Goal: Task Accomplishment & Management: Complete application form

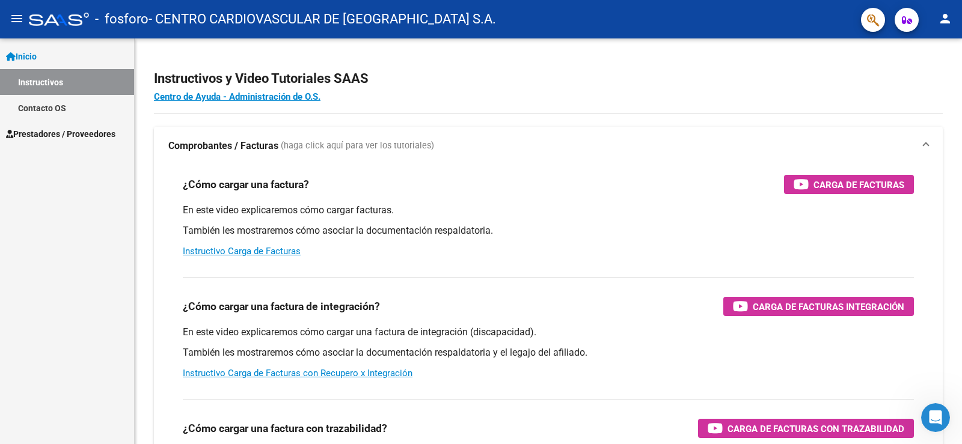
click at [52, 135] on span "Prestadores / Proveedores" at bounding box center [60, 133] width 109 height 13
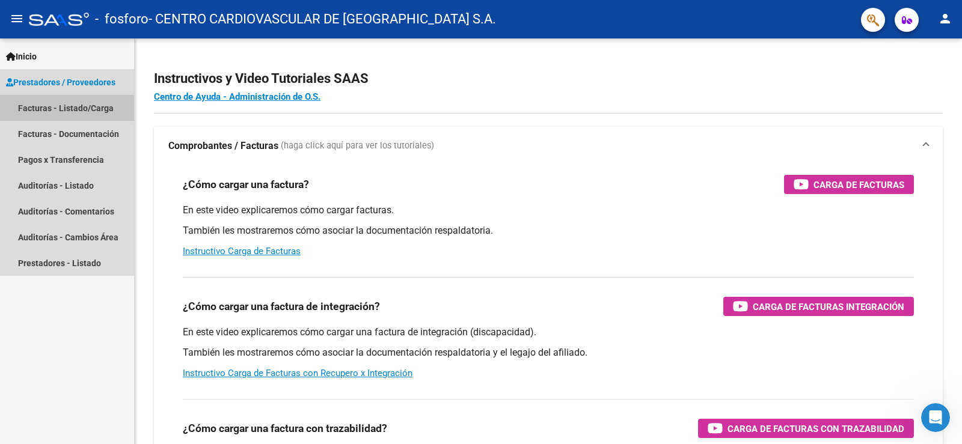
click at [99, 106] on link "Facturas - Listado/Carga" at bounding box center [67, 108] width 134 height 26
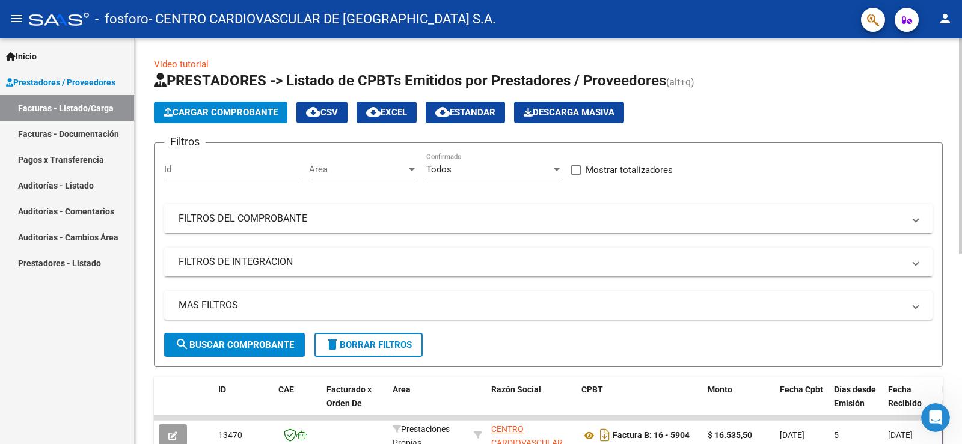
click at [302, 215] on mat-panel-title "FILTROS DEL COMPROBANTE" at bounding box center [541, 218] width 725 height 13
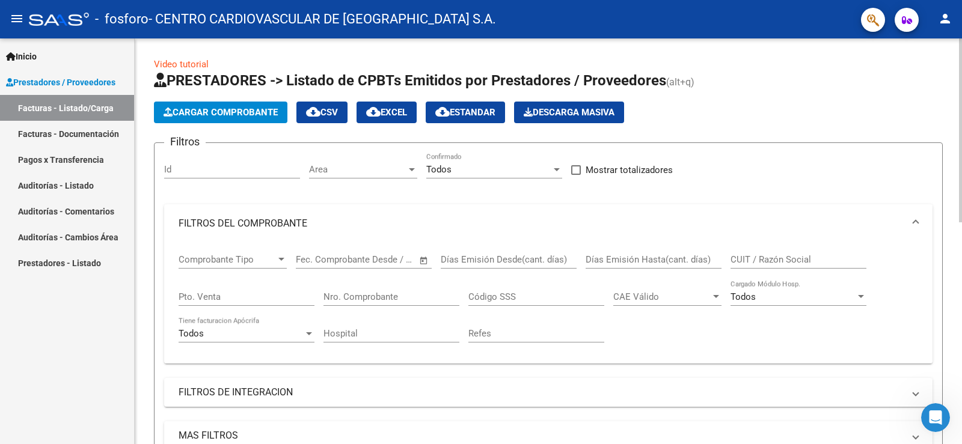
click at [271, 260] on span "Comprobante Tipo" at bounding box center [227, 259] width 97 height 11
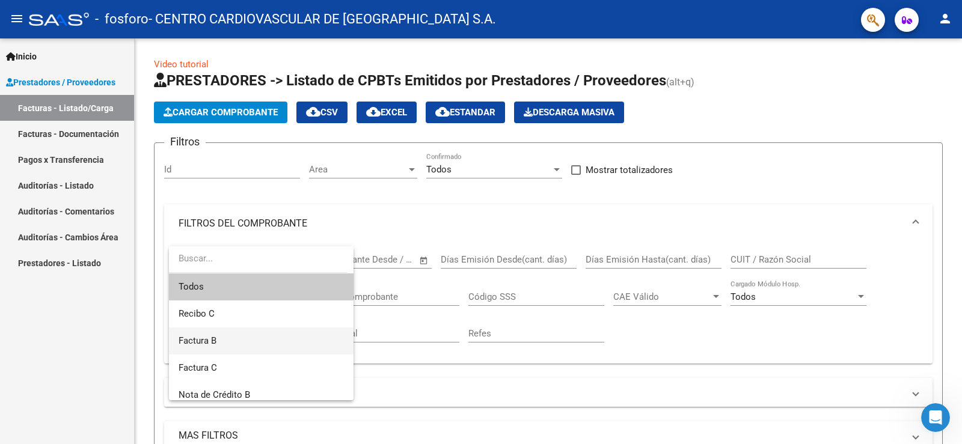
scroll to position [120, 0]
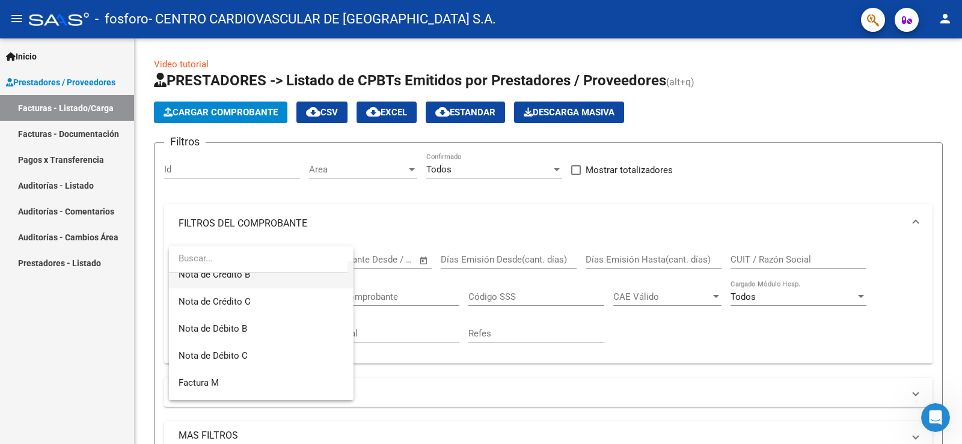
click at [251, 276] on span "Nota de Crédito B" at bounding box center [261, 275] width 165 height 27
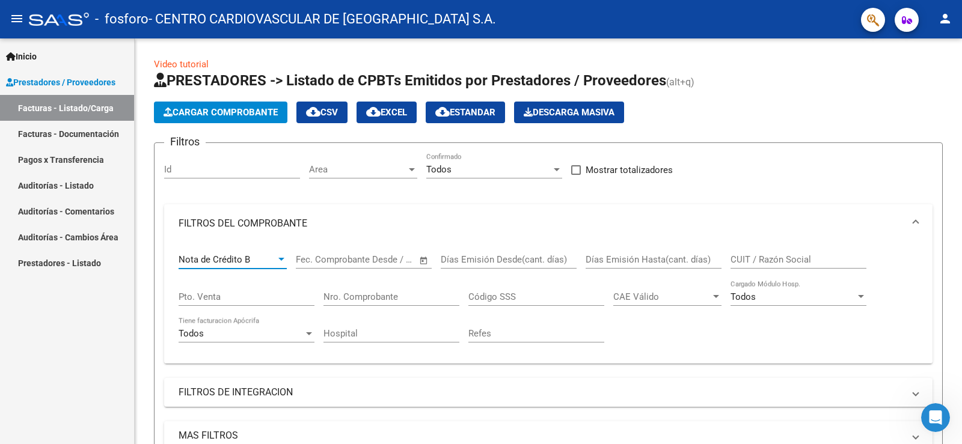
scroll to position [0, 0]
click at [352, 257] on span "–" at bounding box center [350, 259] width 6 height 11
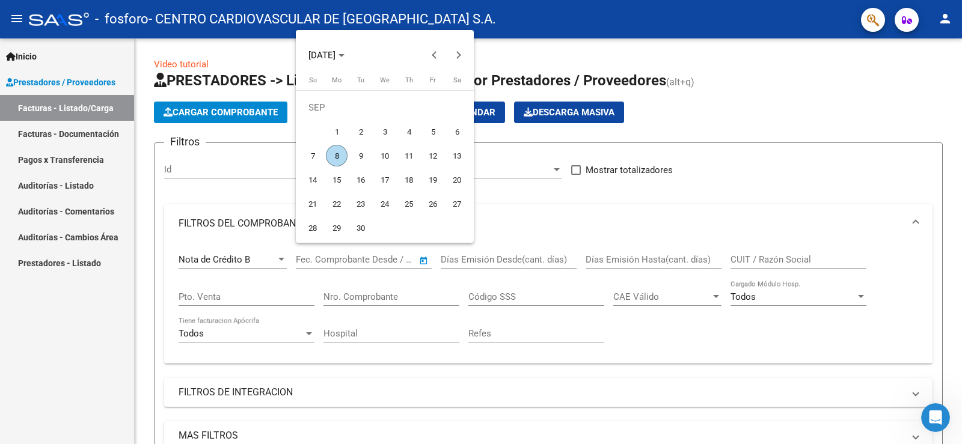
click at [340, 156] on span "8" at bounding box center [337, 156] width 22 height 22
type input "08/09/2025"
click at [475, 260] on div at bounding box center [481, 222] width 962 height 444
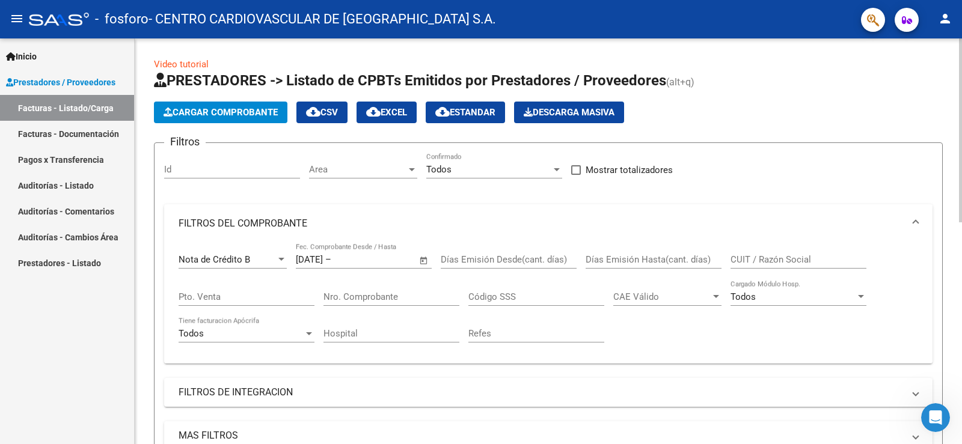
click at [762, 262] on input "CUIT / Razón Social" at bounding box center [799, 259] width 136 height 11
type input "30601744488"
click at [260, 299] on input "Pto. Venta" at bounding box center [247, 297] width 136 height 11
click at [179, 297] on input "16" at bounding box center [247, 297] width 136 height 11
type input "0016"
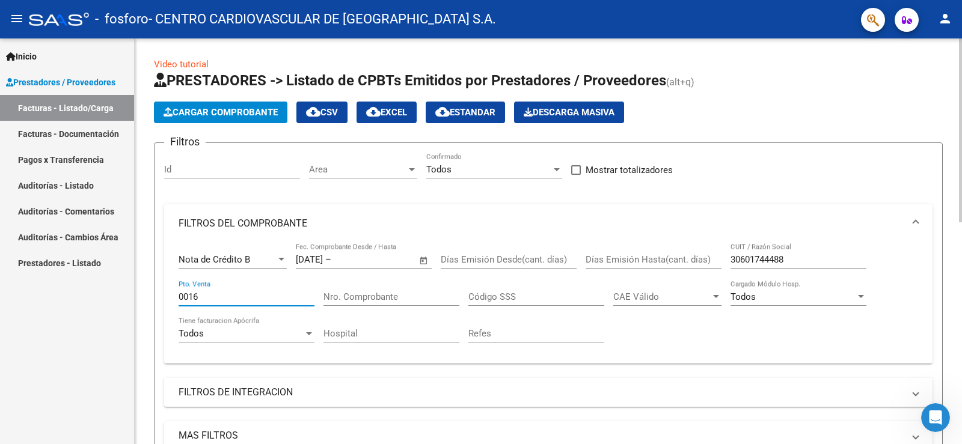
click at [409, 300] on input "Nro. Comprobante" at bounding box center [391, 297] width 136 height 11
type input "000002146"
click at [512, 298] on input "Código SSS" at bounding box center [536, 297] width 136 height 11
click at [629, 289] on div "CAE Válido CAE Válido" at bounding box center [667, 293] width 108 height 26
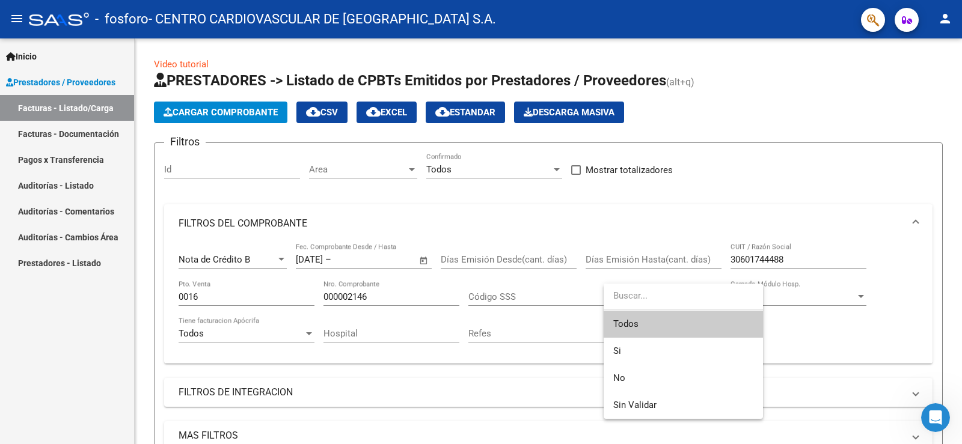
click at [650, 300] on input "dropdown search" at bounding box center [683, 296] width 159 height 27
click at [812, 297] on div at bounding box center [481, 222] width 962 height 444
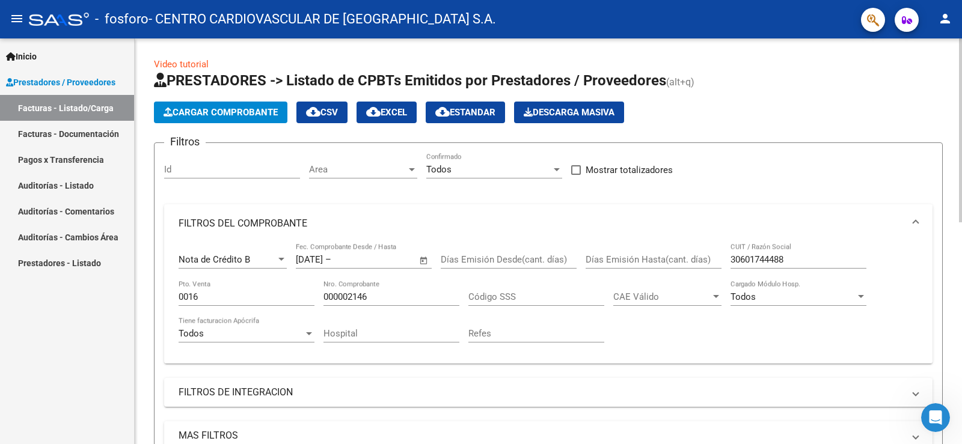
click at [823, 299] on div "Todos" at bounding box center [793, 297] width 125 height 11
click at [823, 299] on span "Todos" at bounding box center [799, 297] width 136 height 27
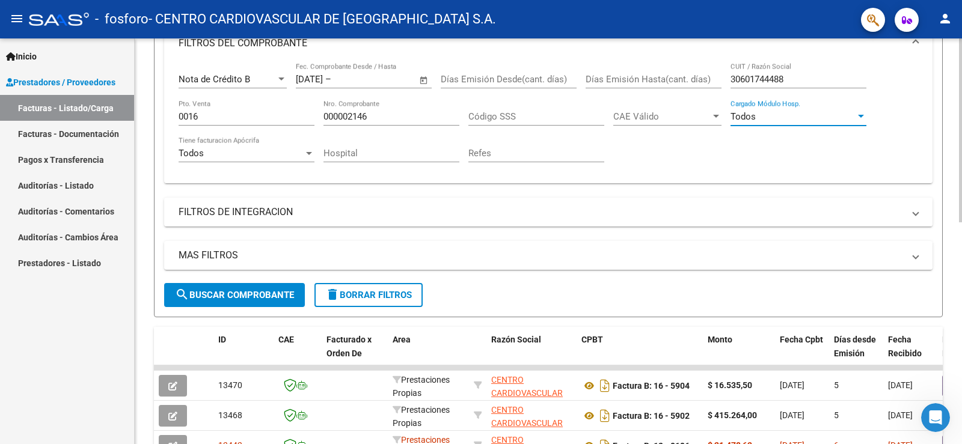
scroll to position [120, 0]
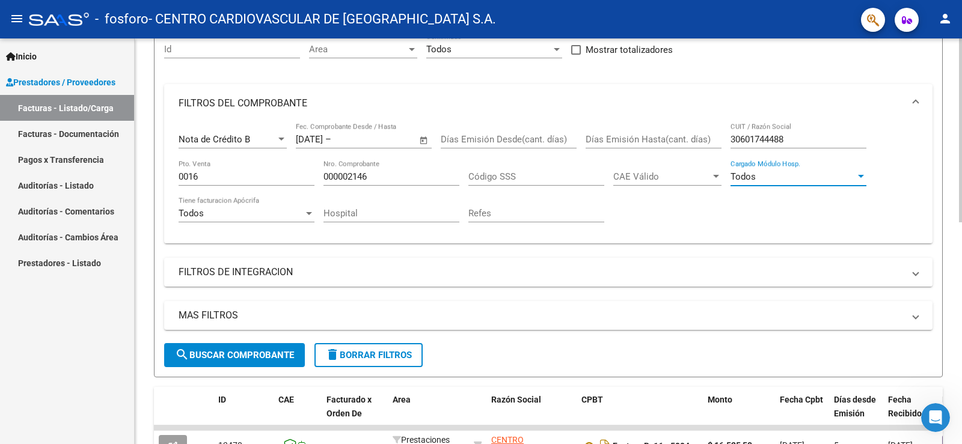
click at [238, 358] on span "search Buscar Comprobante" at bounding box center [234, 355] width 119 height 11
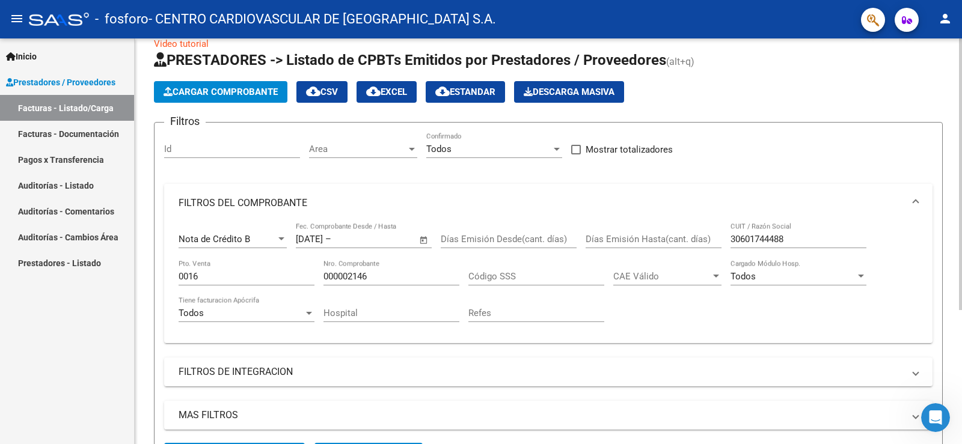
scroll to position [0, 0]
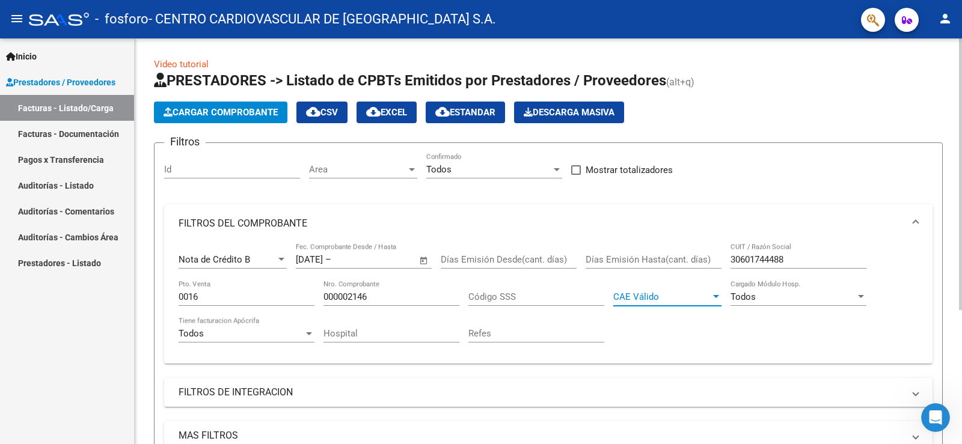
click at [636, 295] on span "CAE Válido" at bounding box center [661, 297] width 97 height 11
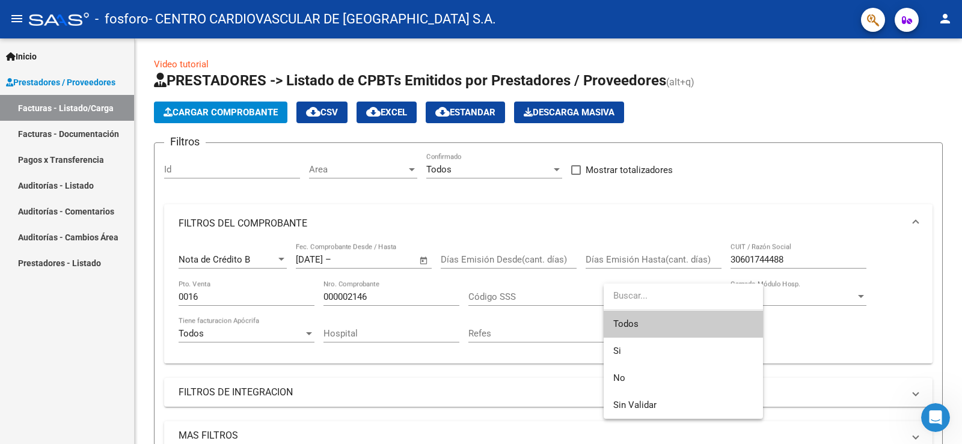
type input "5"
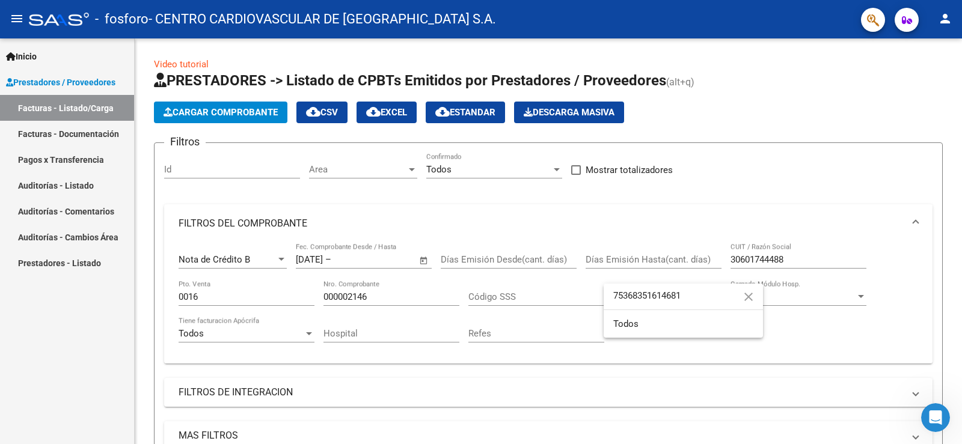
type input "75368351614681"
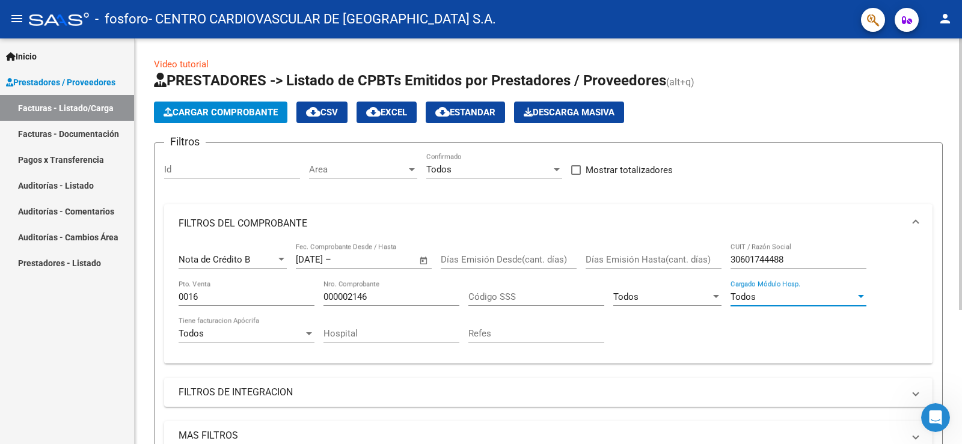
click at [632, 298] on span "Todos" at bounding box center [625, 297] width 25 height 11
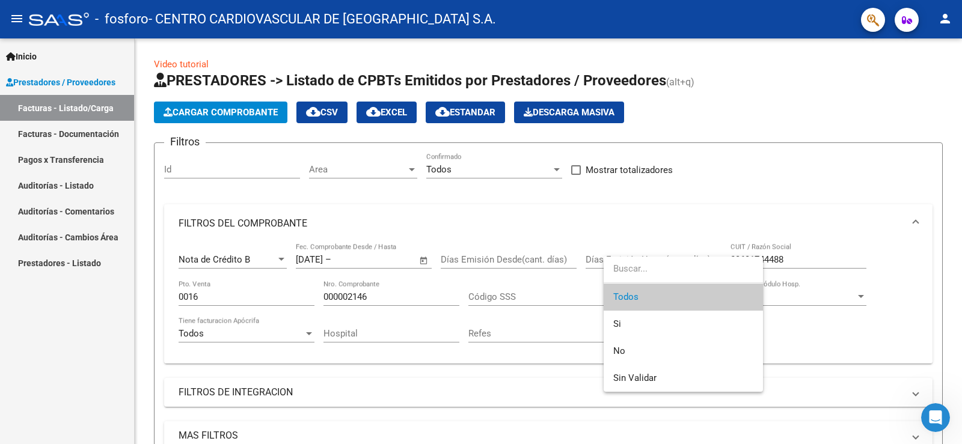
click at [174, 63] on div at bounding box center [481, 222] width 962 height 444
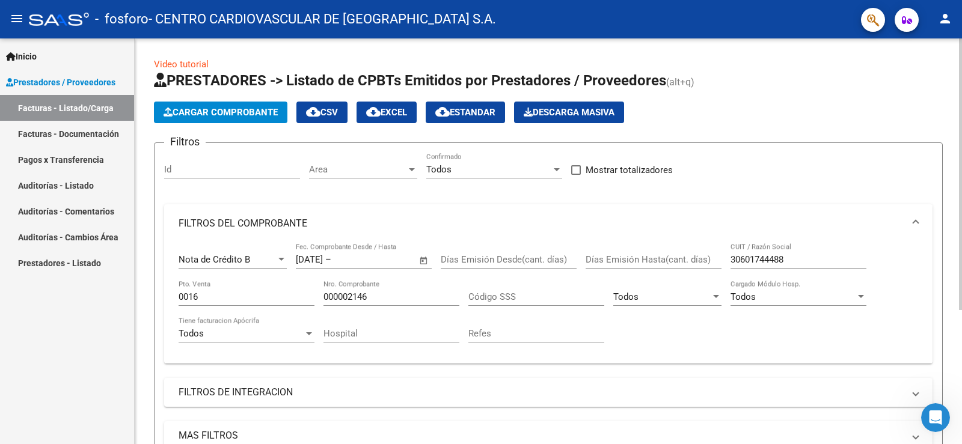
click at [193, 63] on link "Video tutorial" at bounding box center [181, 64] width 55 height 11
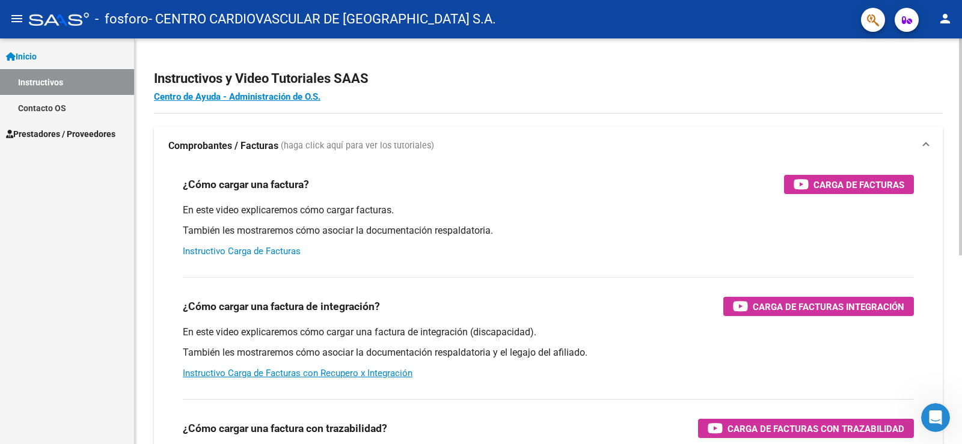
click at [271, 252] on link "Instructivo Carga de Facturas" at bounding box center [242, 251] width 118 height 11
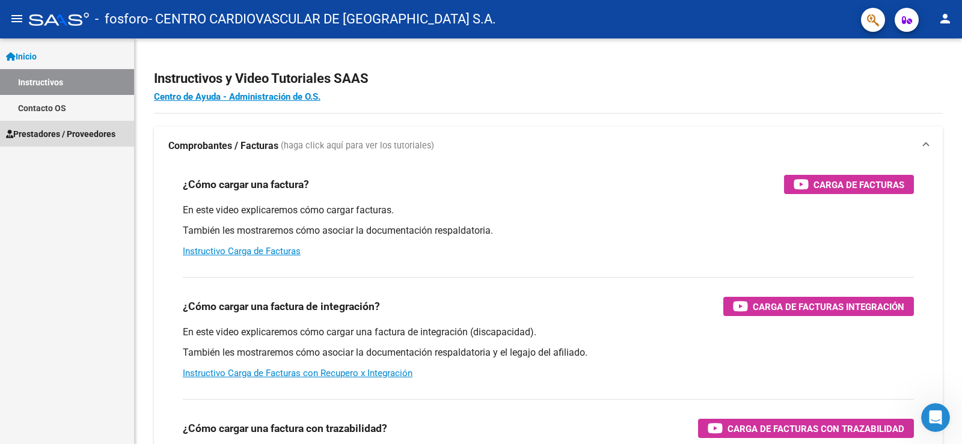
click at [46, 133] on span "Prestadores / Proveedores" at bounding box center [60, 133] width 109 height 13
click at [82, 132] on span "Prestadores / Proveedores" at bounding box center [60, 133] width 109 height 13
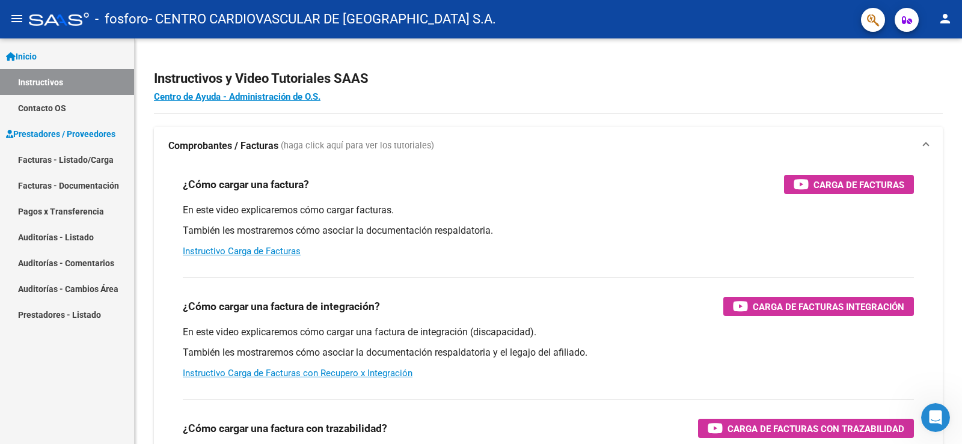
click at [82, 159] on link "Facturas - Listado/Carga" at bounding box center [67, 160] width 134 height 26
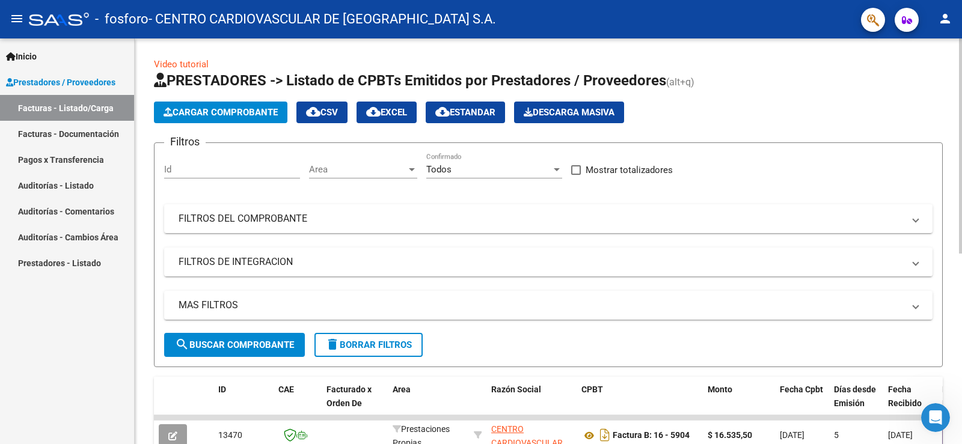
click at [236, 111] on span "Cargar Comprobante" at bounding box center [221, 112] width 114 height 11
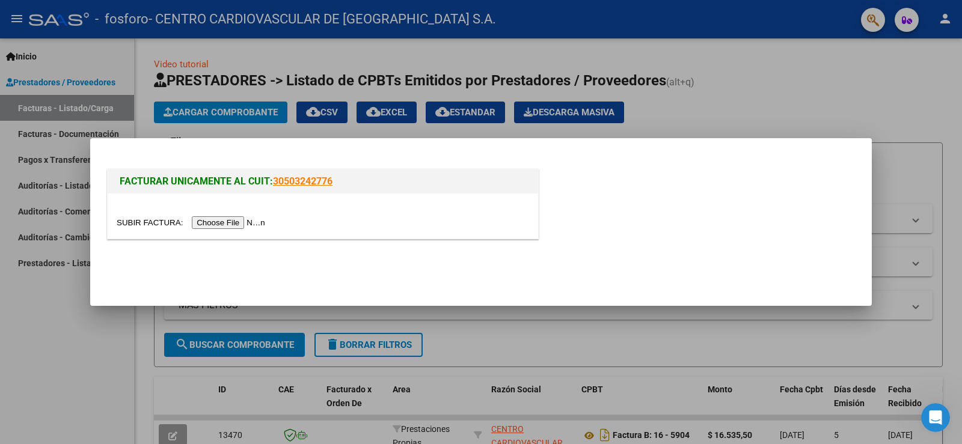
click at [228, 224] on input "file" at bounding box center [193, 222] width 152 height 13
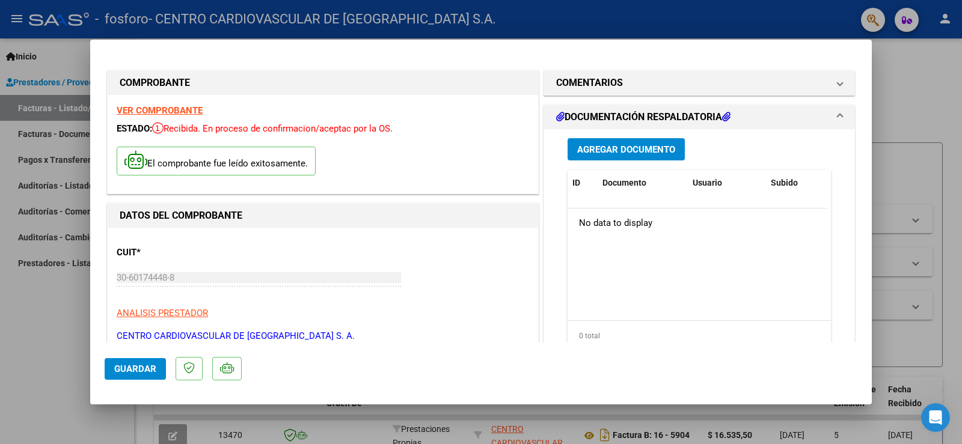
click at [138, 366] on span "Guardar" at bounding box center [135, 369] width 42 height 11
click at [904, 104] on div at bounding box center [481, 222] width 962 height 444
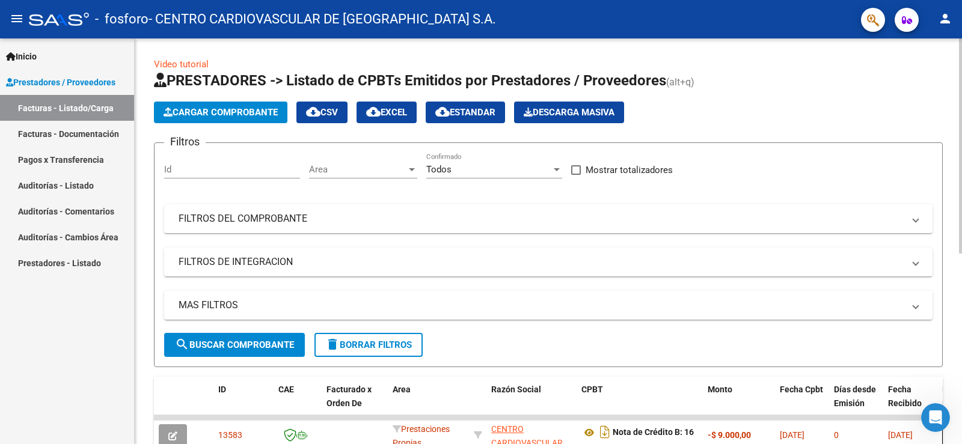
click at [222, 112] on span "Cargar Comprobante" at bounding box center [221, 112] width 114 height 11
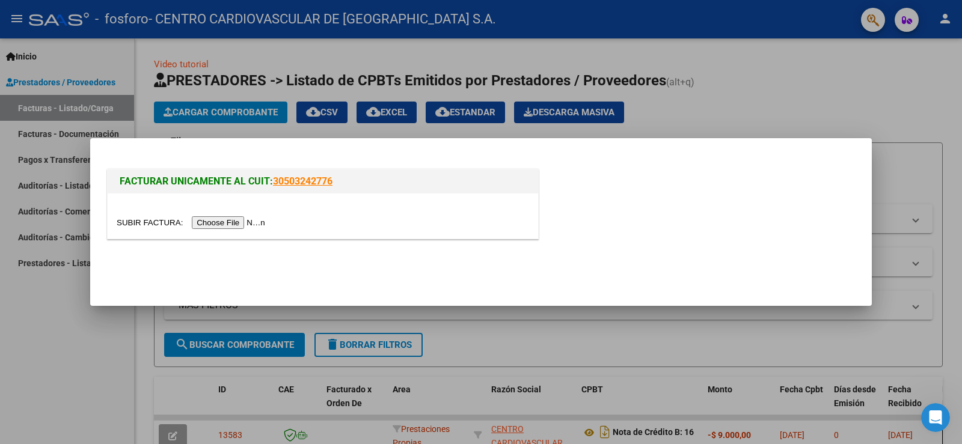
click at [221, 228] on input "file" at bounding box center [193, 222] width 152 height 13
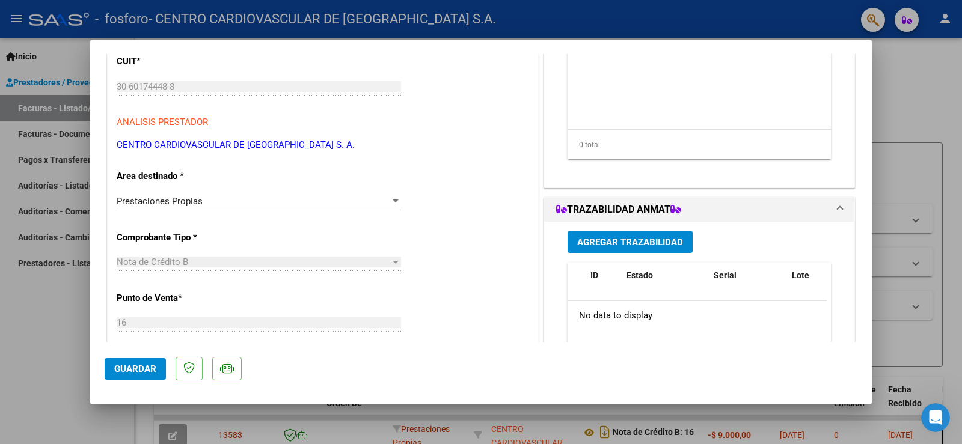
scroll to position [11, 0]
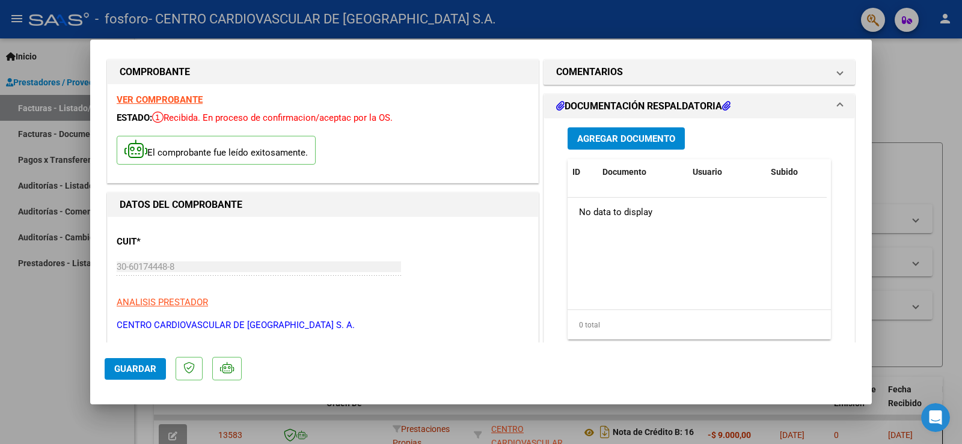
click at [143, 367] on span "Guardar" at bounding box center [135, 369] width 42 height 11
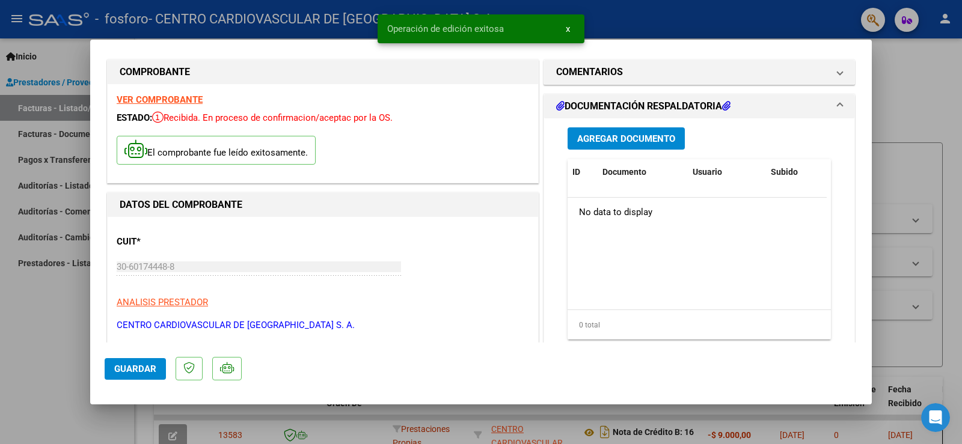
click at [899, 69] on div at bounding box center [481, 222] width 962 height 444
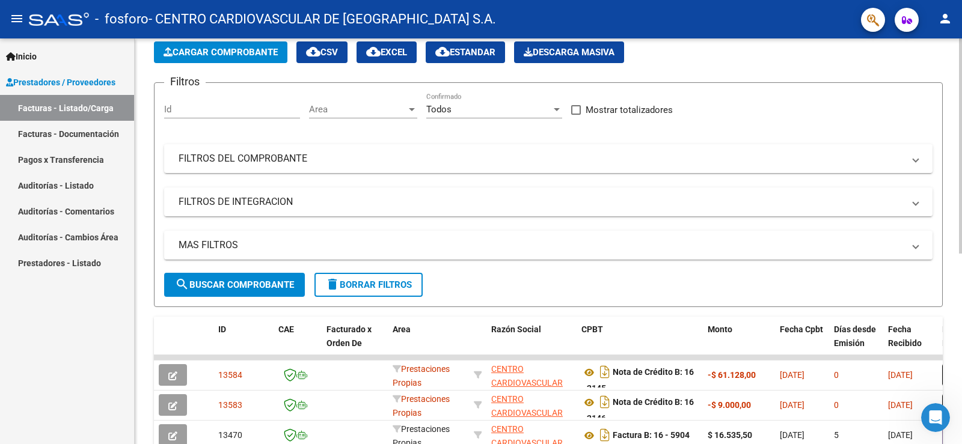
scroll to position [0, 0]
